Goal: Navigation & Orientation: Find specific page/section

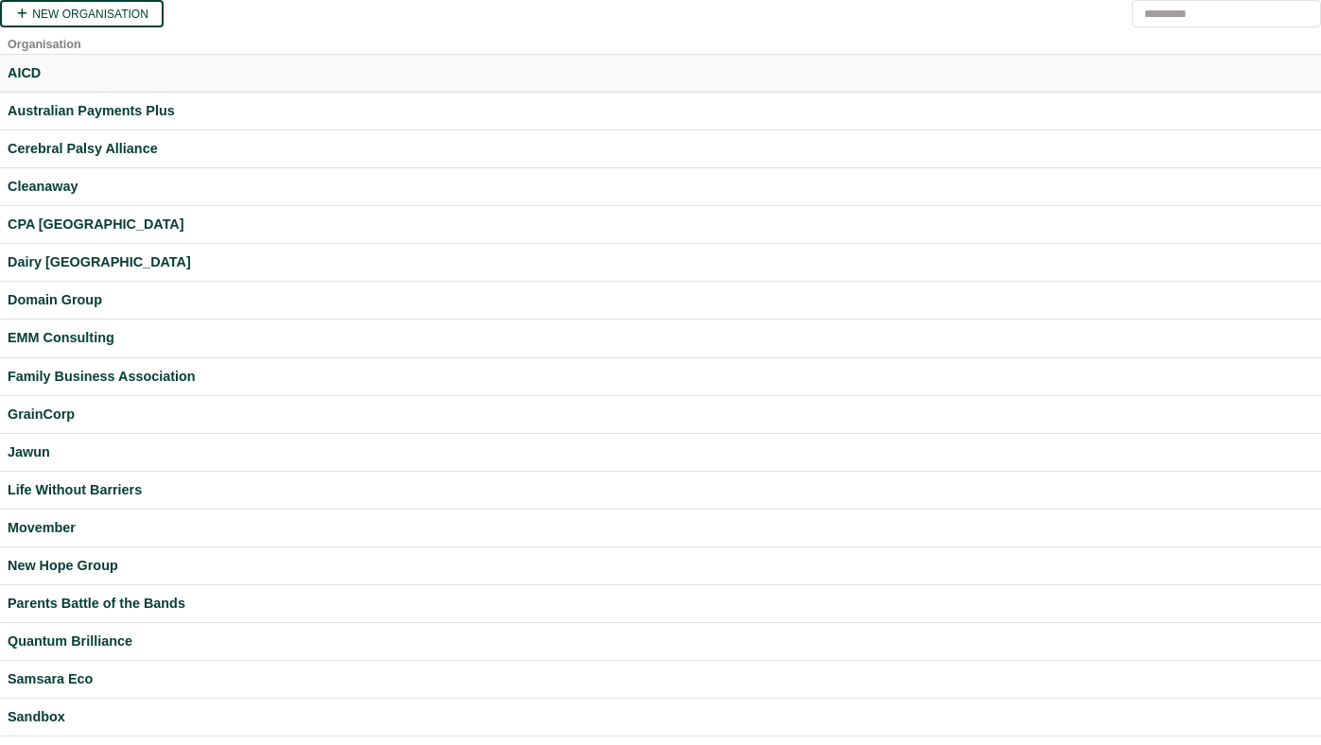
click at [26, 80] on div "AICD" at bounding box center [661, 73] width 1306 height 22
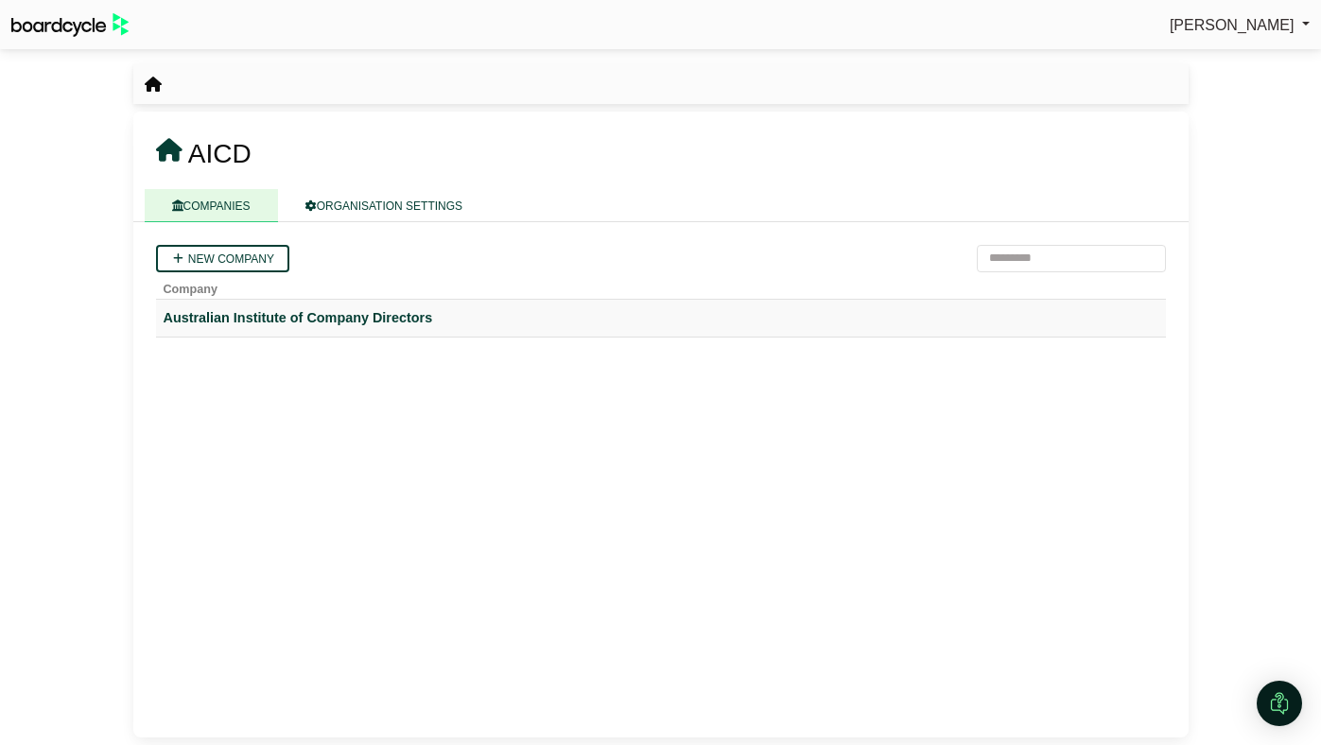
click at [226, 317] on div "Australian Institute of Company Directors" at bounding box center [661, 318] width 995 height 22
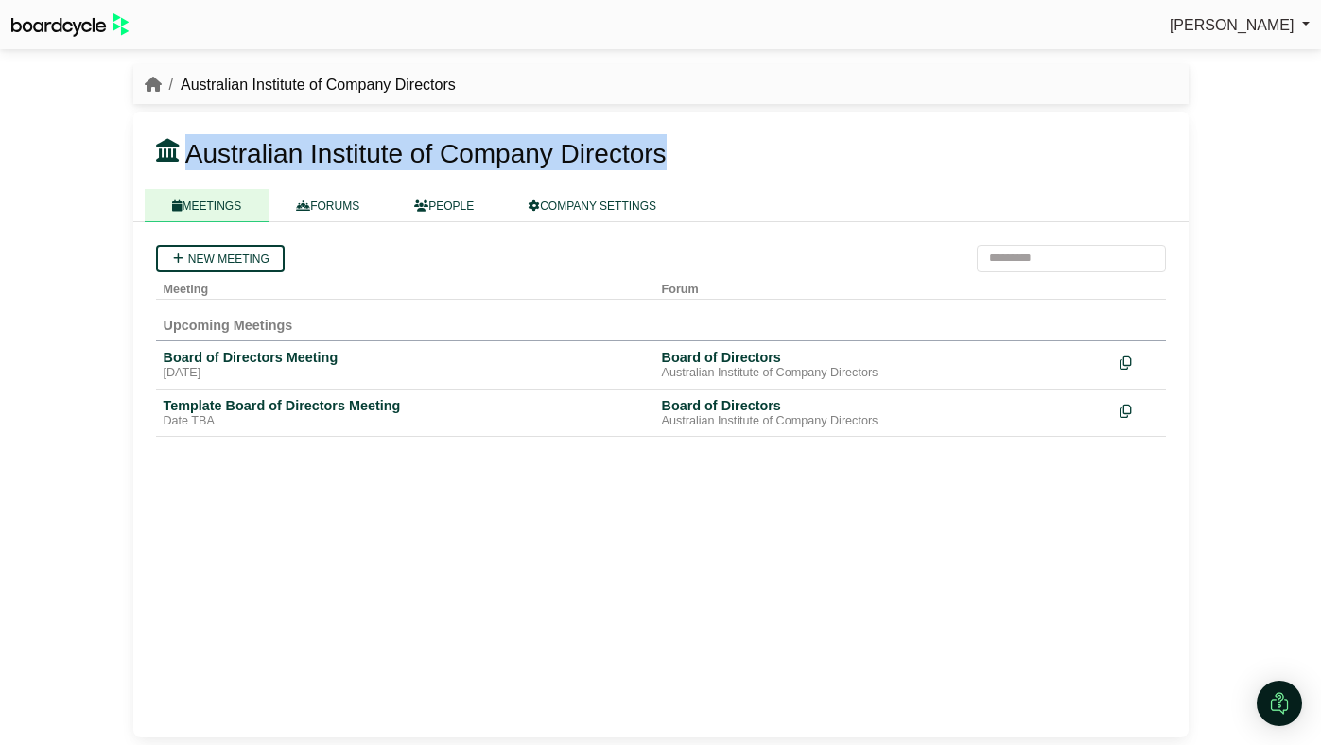
drag, startPoint x: 190, startPoint y: 155, endPoint x: 663, endPoint y: 167, distance: 473.1
click at [663, 167] on span "Australian Institute of Company Directors" at bounding box center [425, 153] width 481 height 29
copy span "Australian Institute of Company Directors"
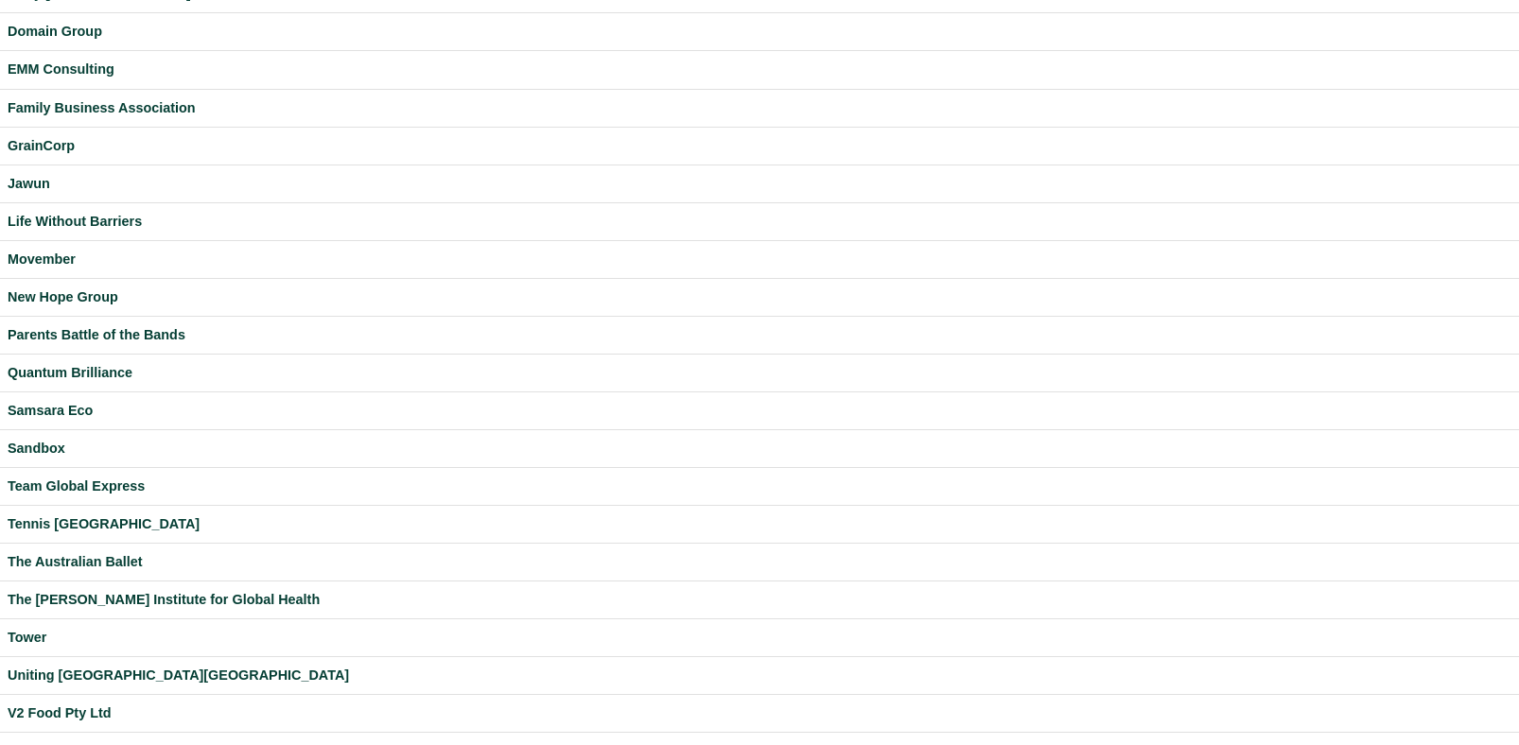
scroll to position [385, 0]
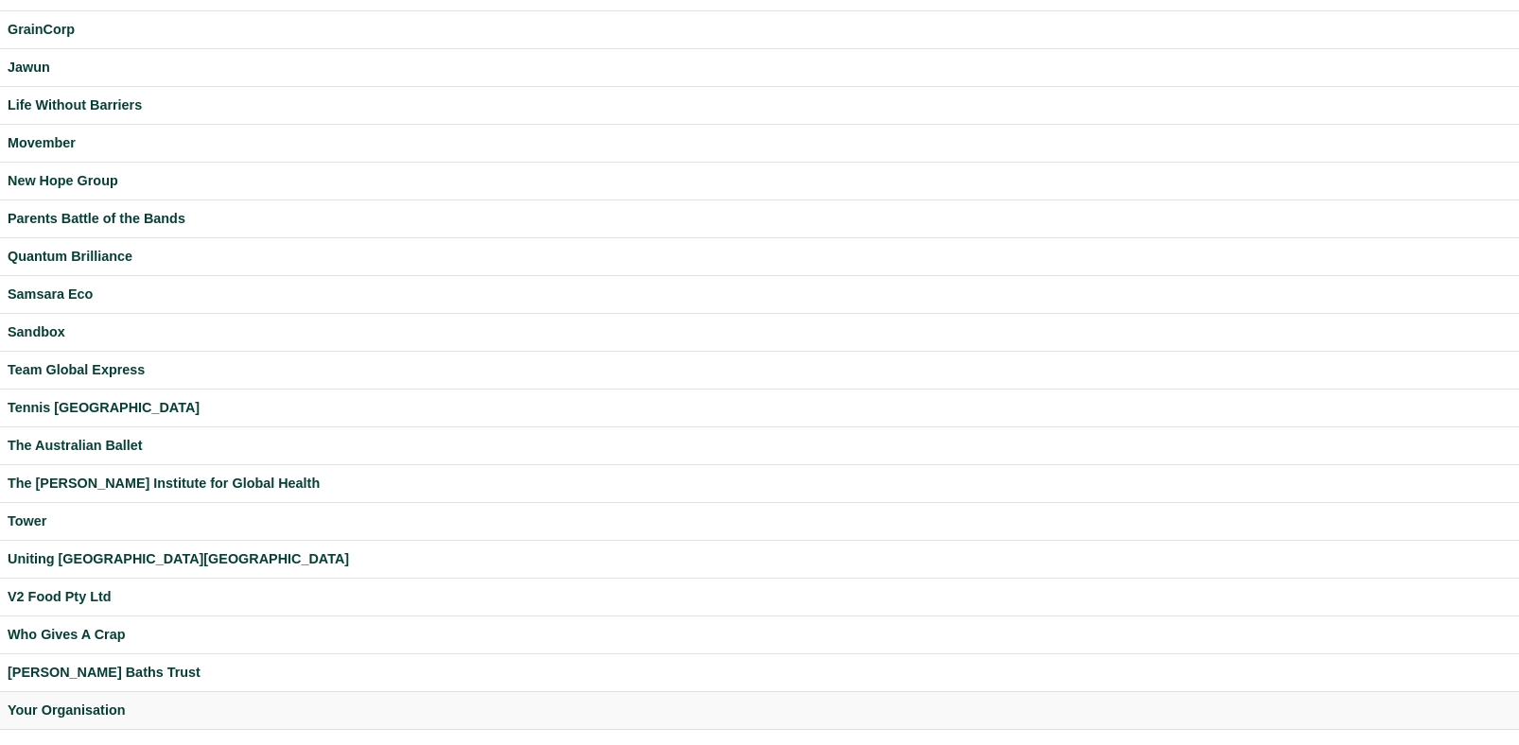
click at [61, 704] on div "Your Organisation" at bounding box center [760, 711] width 1504 height 22
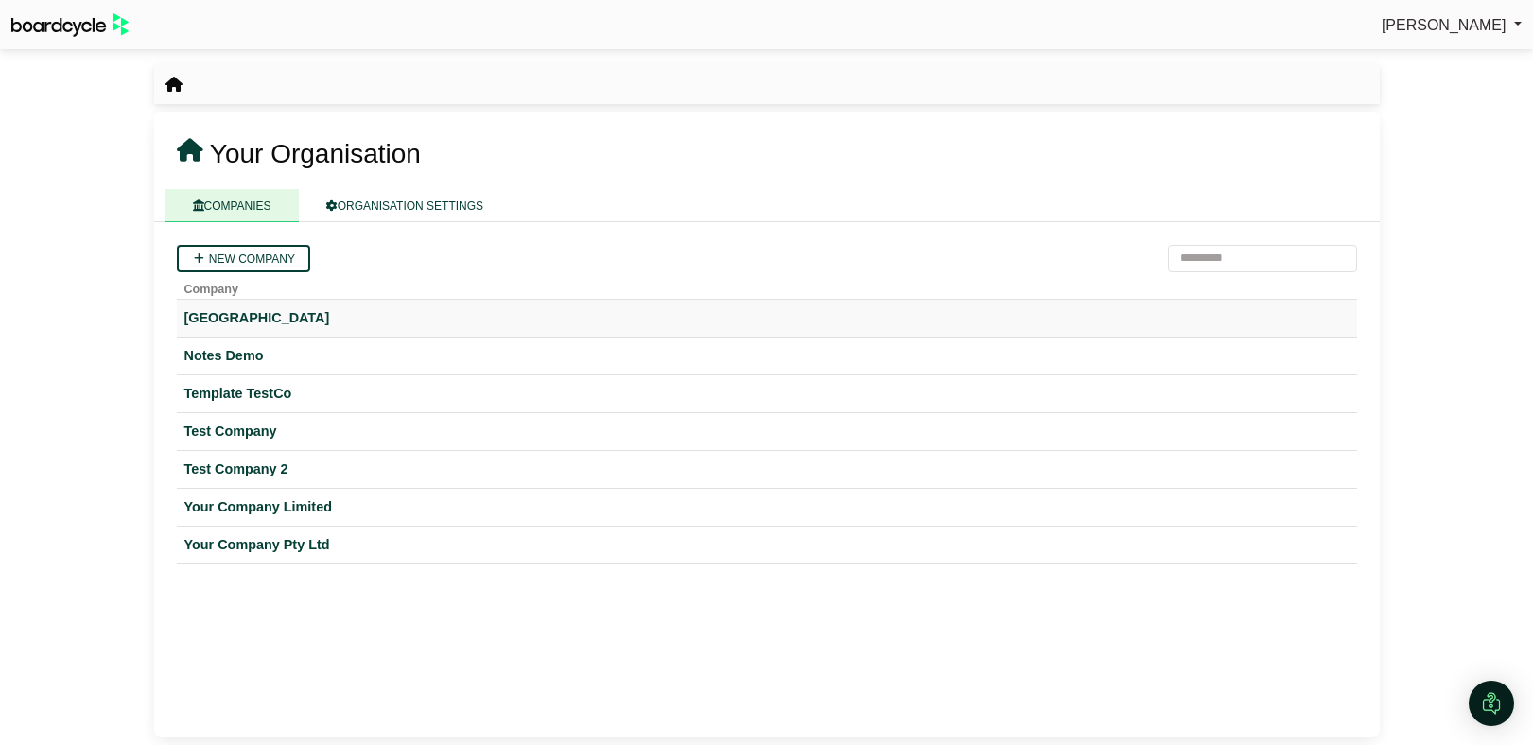
click at [262, 327] on div "[GEOGRAPHIC_DATA]" at bounding box center [766, 318] width 1165 height 22
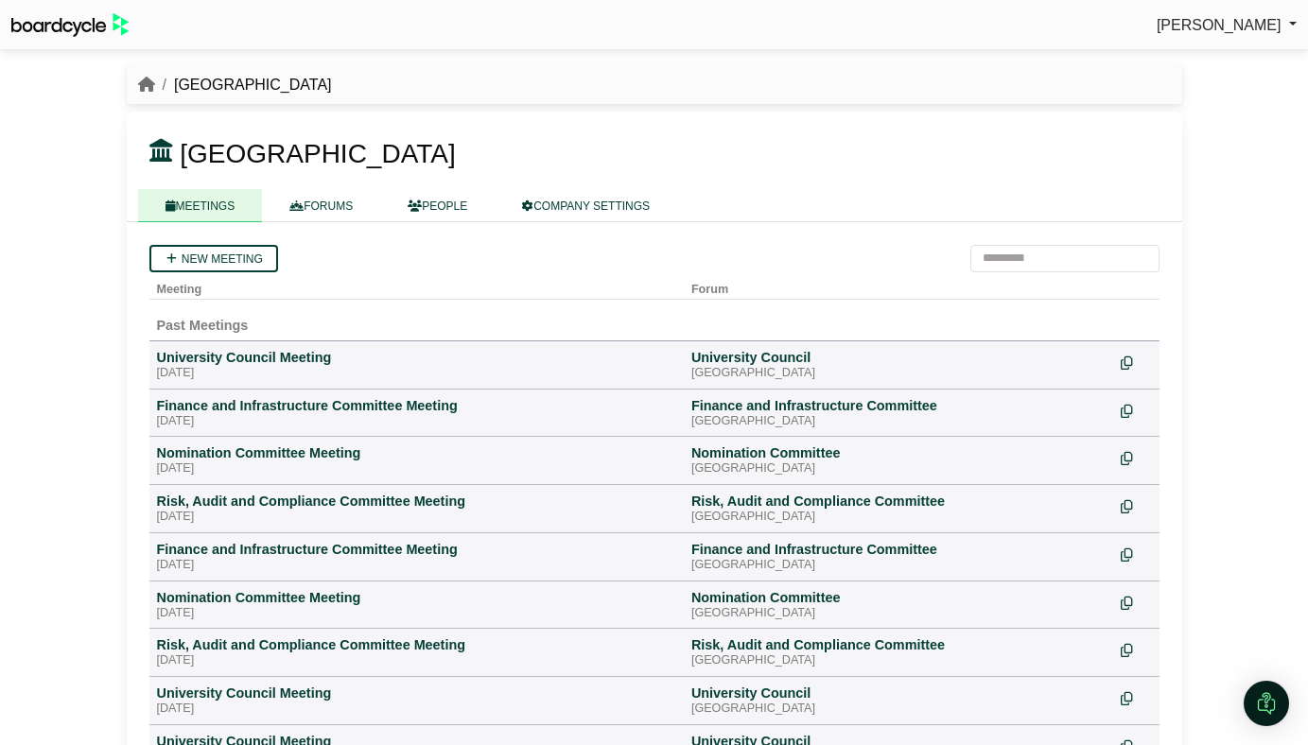
click at [1234, 31] on span "[PERSON_NAME]" at bounding box center [1219, 25] width 125 height 16
click at [1234, 183] on div "Perryn Fowler Sign Out Hogwarts University Hogwarts University" at bounding box center [654, 372] width 1308 height 745
click at [1237, 28] on span "[PERSON_NAME]" at bounding box center [1219, 25] width 125 height 16
click at [1233, 48] on link "Sign Out" at bounding box center [1221, 57] width 151 height 36
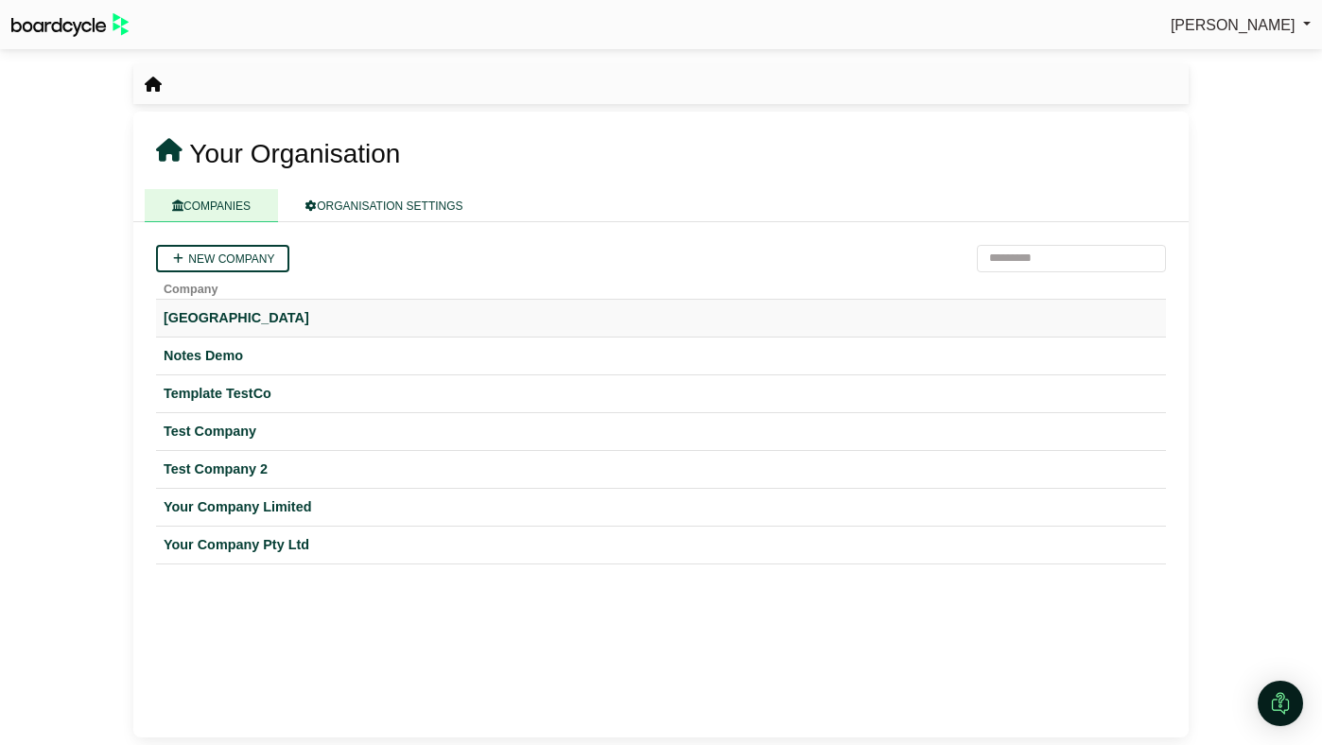
click at [251, 329] on div "[GEOGRAPHIC_DATA]" at bounding box center [661, 318] width 995 height 22
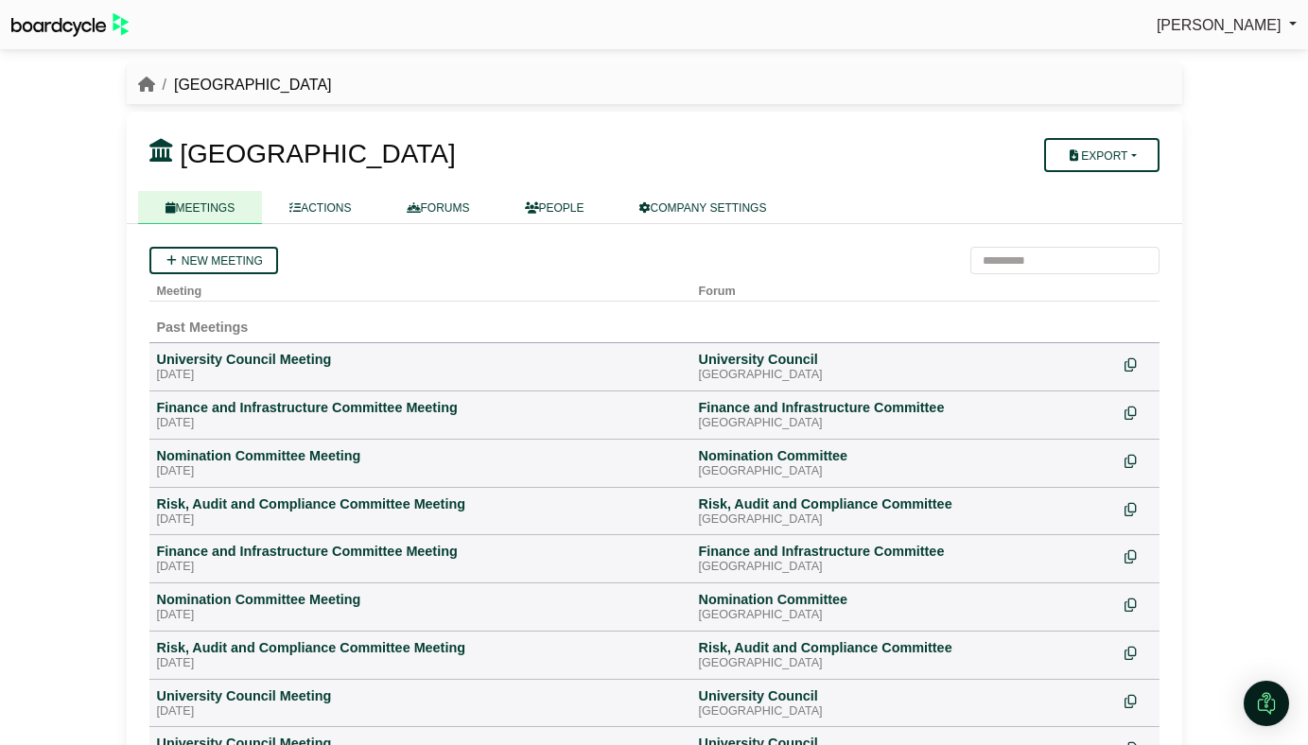
click at [518, 151] on h3 "[GEOGRAPHIC_DATA]" at bounding box center [568, 153] width 861 height 38
